Goal: Task Accomplishment & Management: Use online tool/utility

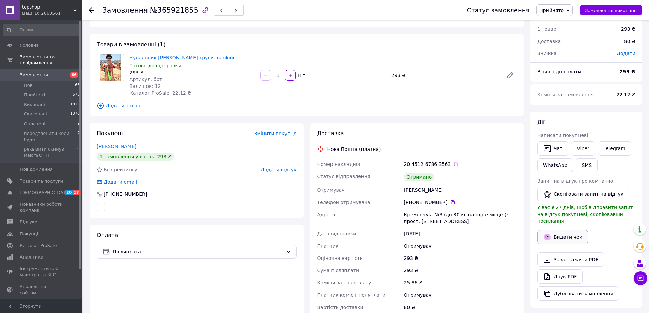
scroll to position [34, 0]
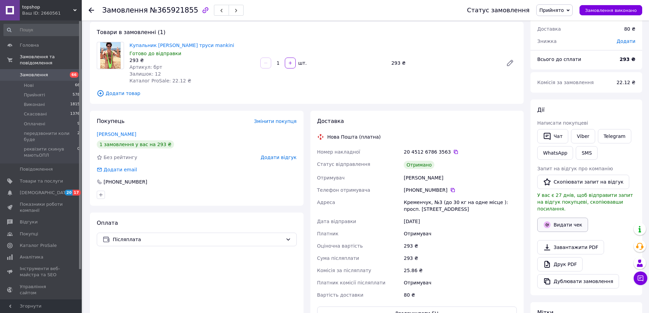
click at [564, 218] on button "Видати чек" at bounding box center [562, 225] width 51 height 14
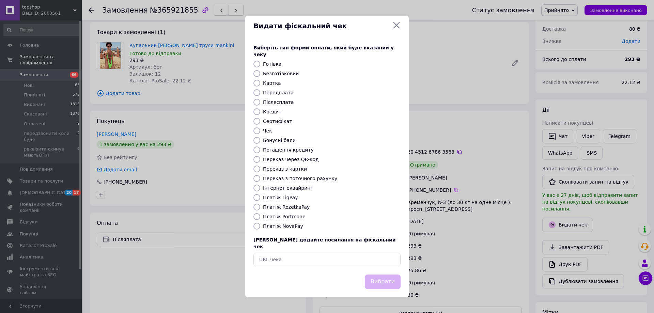
click at [286, 227] on label "Платіж NovaPay" at bounding box center [283, 226] width 40 height 5
click at [260, 227] on input "Платіж NovaPay" at bounding box center [257, 226] width 7 height 7
radio input "true"
click at [389, 278] on button "Вибрати" at bounding box center [383, 282] width 36 height 15
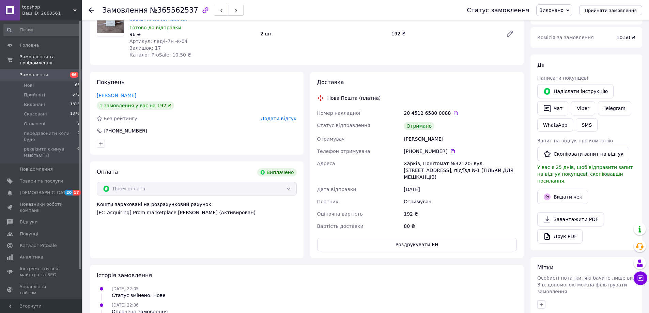
scroll to position [68, 0]
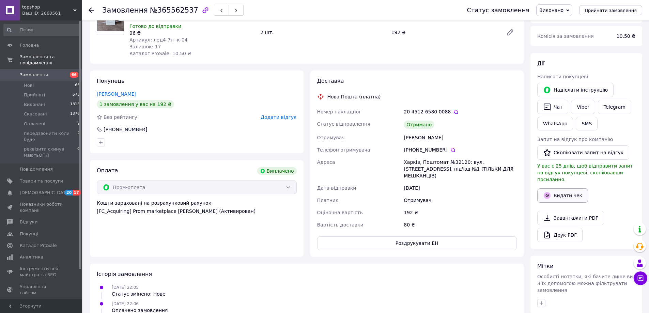
click at [562, 189] on button "Видати чек" at bounding box center [562, 195] width 51 height 14
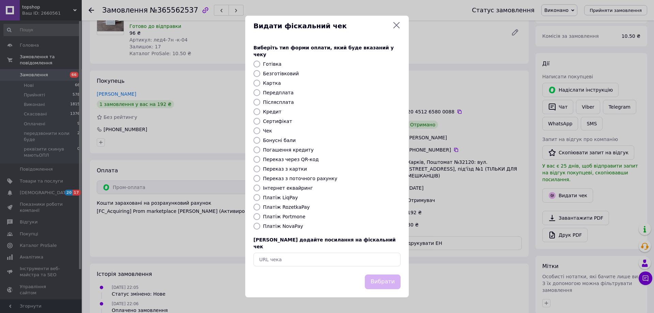
click at [292, 207] on label "Платіж RozetkaPay" at bounding box center [286, 206] width 47 height 5
click at [260, 207] on input "Платіж RozetkaPay" at bounding box center [257, 207] width 7 height 7
radio input "true"
click at [379, 275] on button "Вибрати" at bounding box center [383, 282] width 36 height 15
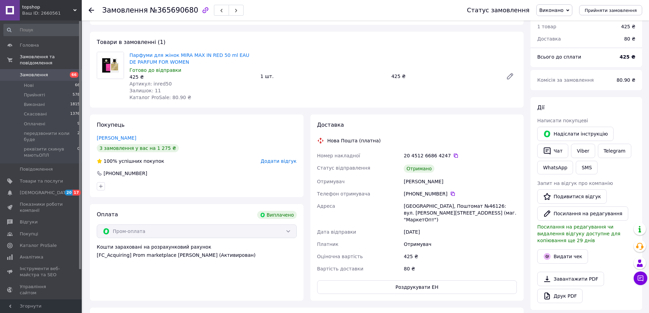
scroll to position [34, 0]
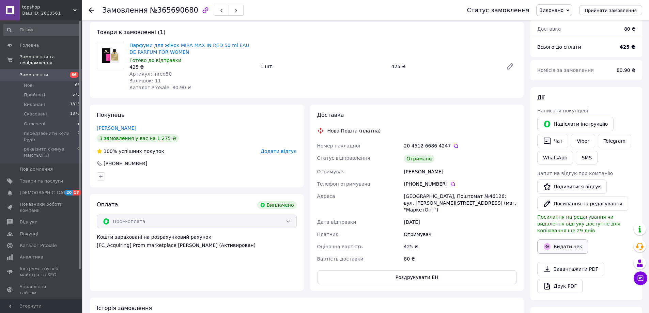
click at [561, 240] on button "Видати чек" at bounding box center [562, 247] width 51 height 14
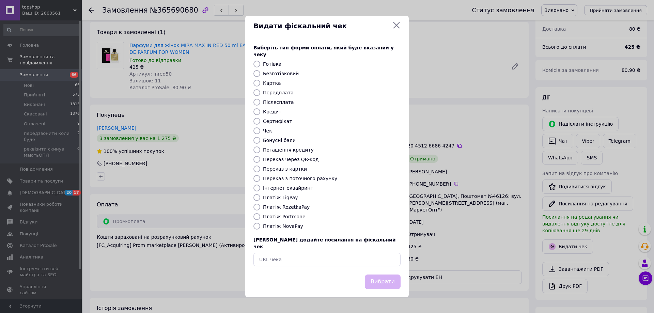
click at [295, 206] on label "Платіж RozetkaPay" at bounding box center [286, 206] width 47 height 5
click at [260, 206] on input "Платіж RozetkaPay" at bounding box center [257, 207] width 7 height 7
radio input "true"
click at [385, 275] on button "Вибрати" at bounding box center [383, 282] width 36 height 15
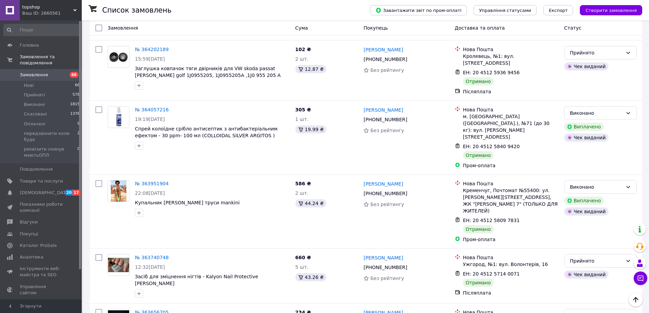
scroll to position [2590, 0]
